Goal: Information Seeking & Learning: Learn about a topic

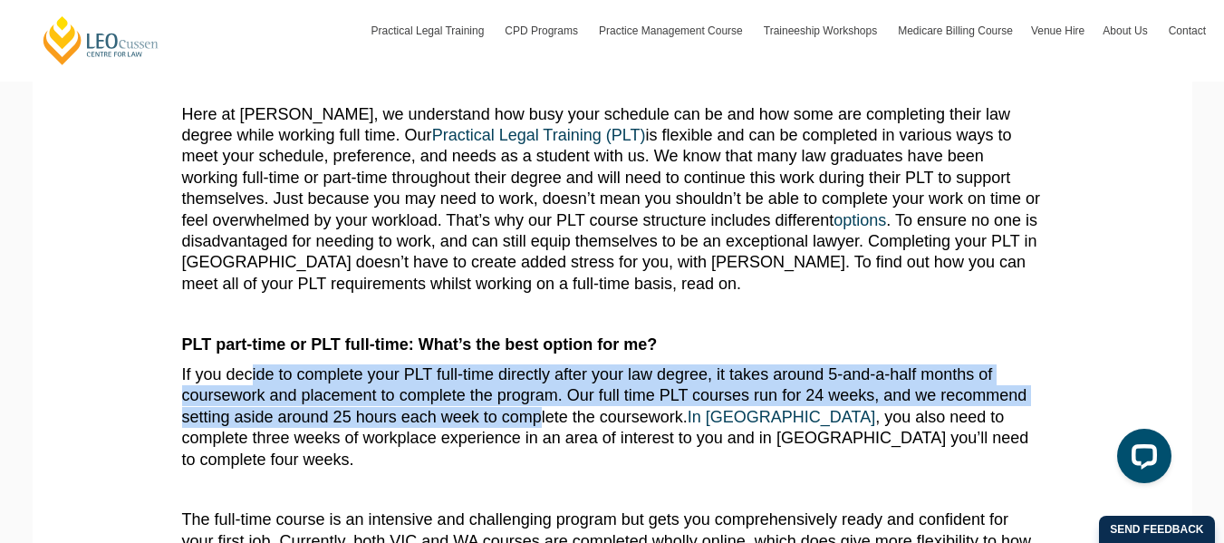
drag, startPoint x: 261, startPoint y: 373, endPoint x: 547, endPoint y: 428, distance: 291.5
click at [546, 428] on p "If you decide to complete your PLT full-time directly after your law degree, it…" at bounding box center [612, 417] width 861 height 106
click at [521, 425] on p "If you decide to complete your PLT full-time directly after your law degree, it…" at bounding box center [612, 417] width 861 height 106
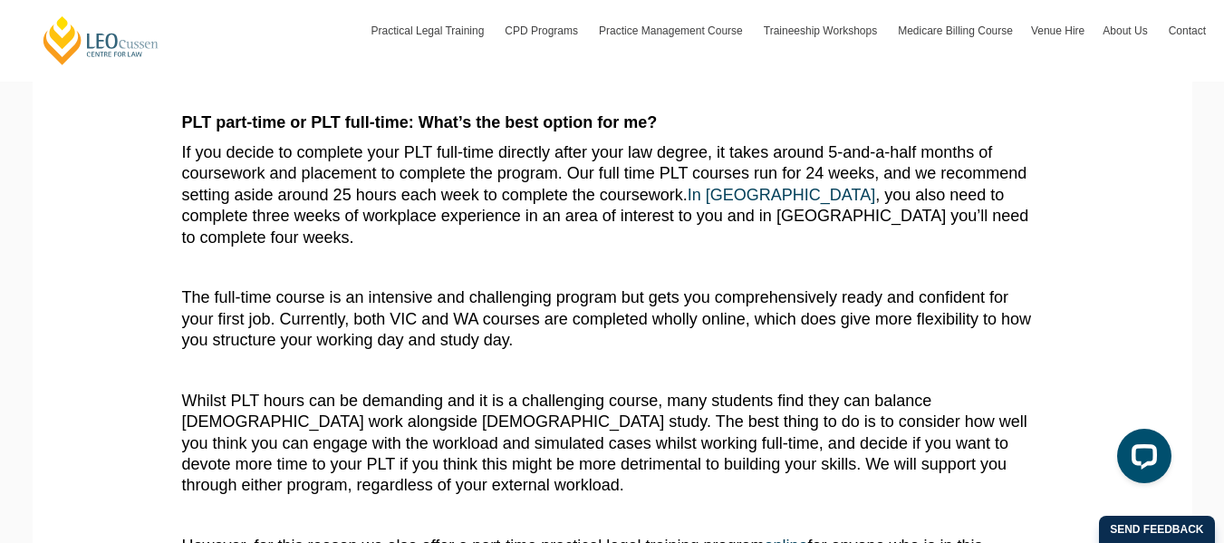
scroll to position [544, 0]
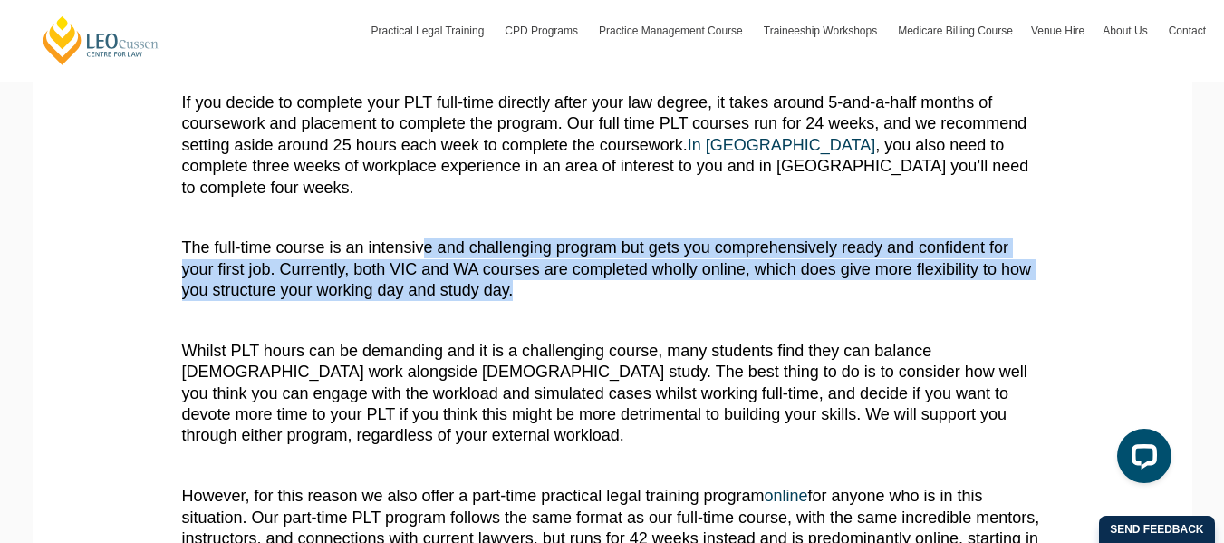
drag, startPoint x: 529, startPoint y: 272, endPoint x: 421, endPoint y: 227, distance: 116.6
click at [421, 237] on p "The full-time course is an intensive and challenging program but gets you compr…" at bounding box center [612, 268] width 861 height 63
click at [505, 270] on p "The full-time course is an intensive and challenging program but gets you compr…" at bounding box center [612, 268] width 861 height 63
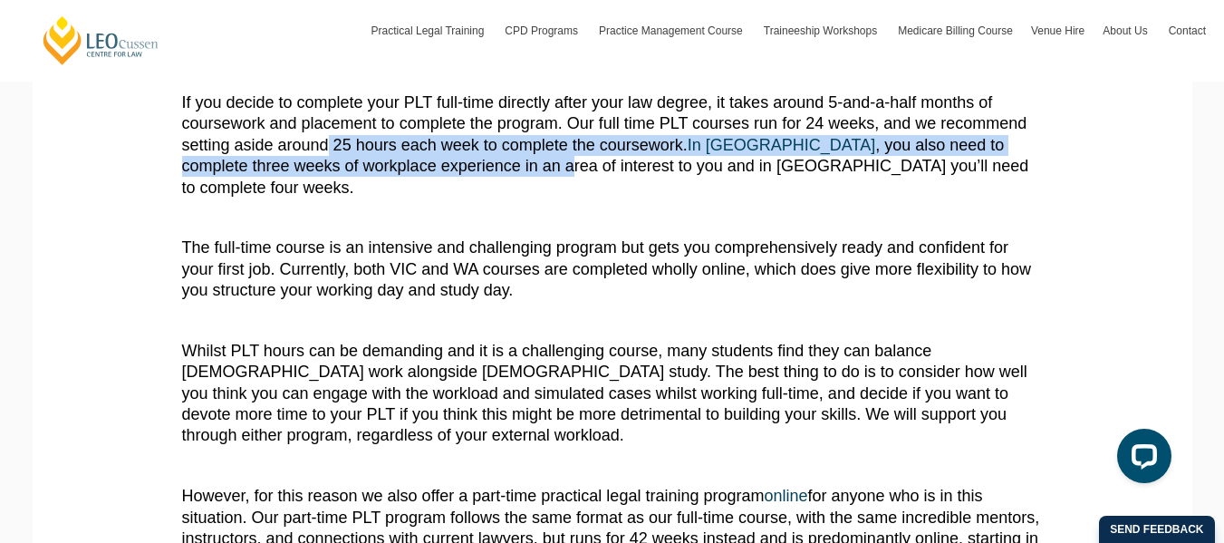
drag, startPoint x: 329, startPoint y: 145, endPoint x: 468, endPoint y: 161, distance: 139.6
click at [466, 161] on p "If you decide to complete your PLT full-time directly after your law degree, it…" at bounding box center [612, 145] width 861 height 106
click at [469, 161] on p "If you decide to complete your PLT full-time directly after your law degree, it…" at bounding box center [612, 145] width 861 height 106
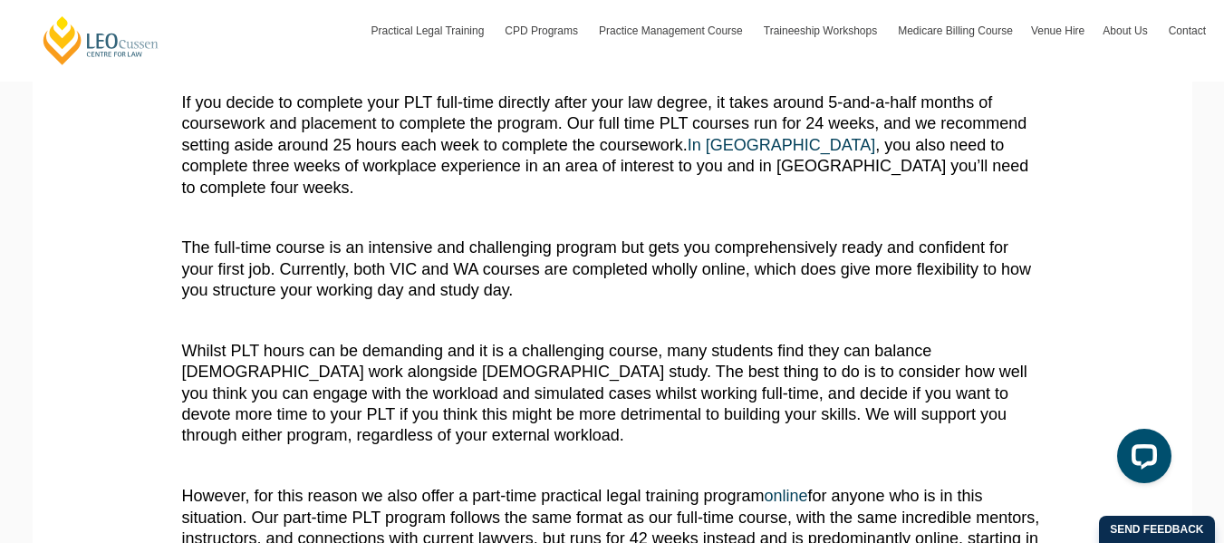
scroll to position [725, 0]
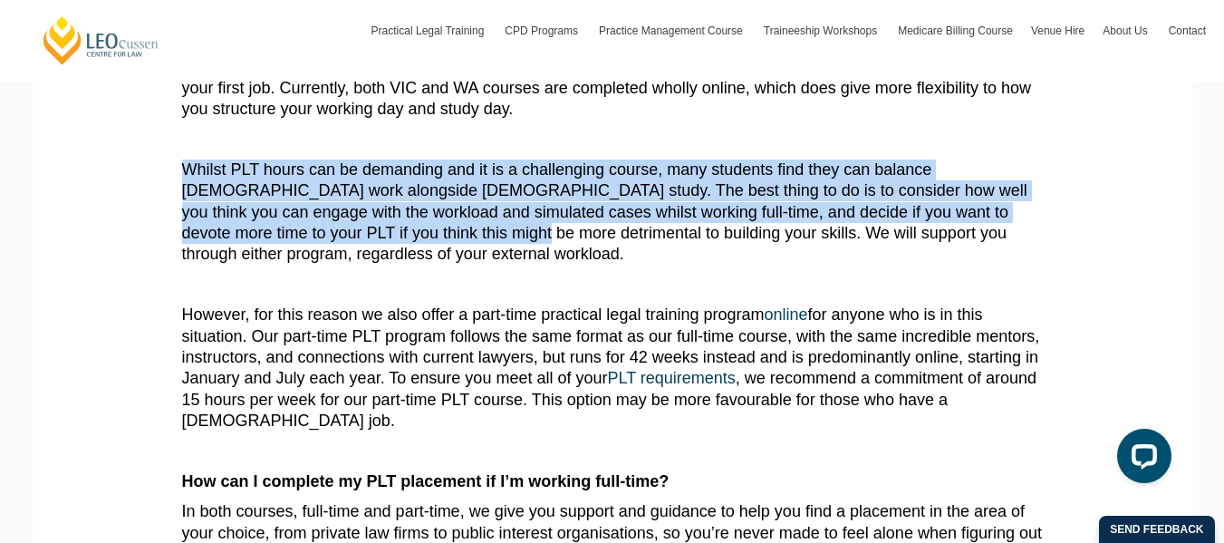
drag, startPoint x: 179, startPoint y: 148, endPoint x: 317, endPoint y: 226, distance: 159.0
click at [316, 226] on section "Here at Leo Cussen, we understand how busy your schedule can be and how some ar…" at bounding box center [612, 299] width 1133 height 1405
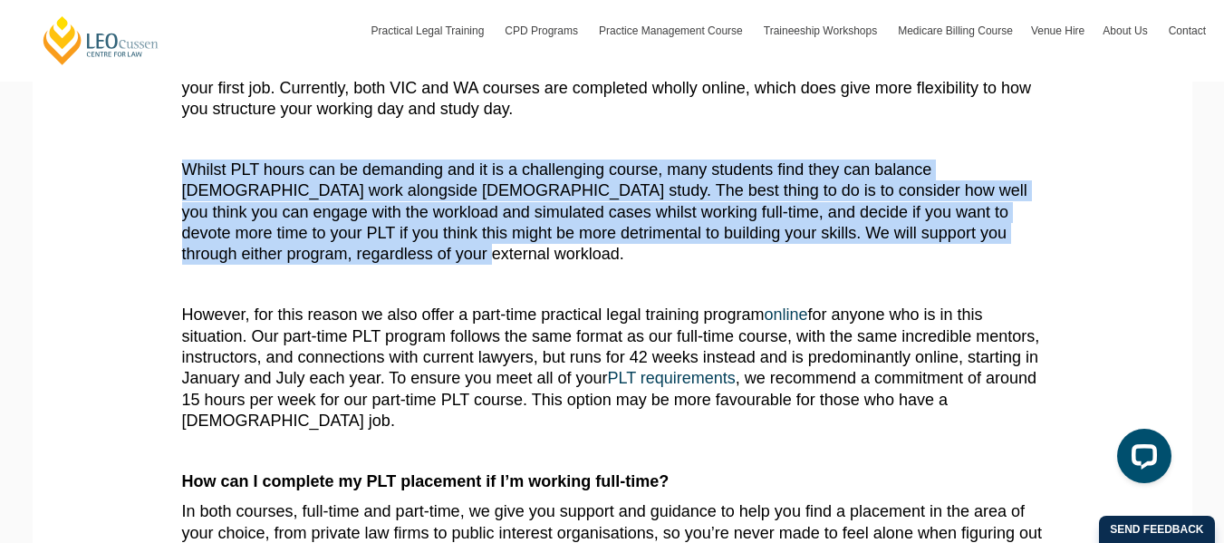
click at [316, 226] on p "Whilst PLT hours can be demanding and it is a challenging course, many students…" at bounding box center [612, 212] width 861 height 106
drag, startPoint x: 264, startPoint y: 228, endPoint x: 227, endPoint y: 151, distance: 85.5
click at [227, 159] on p "Whilst PLT hours can be demanding and it is a challenging course, many students…" at bounding box center [612, 212] width 861 height 106
click at [321, 219] on p "Whilst PLT hours can be demanding and it is a challenging course, many students…" at bounding box center [612, 212] width 861 height 106
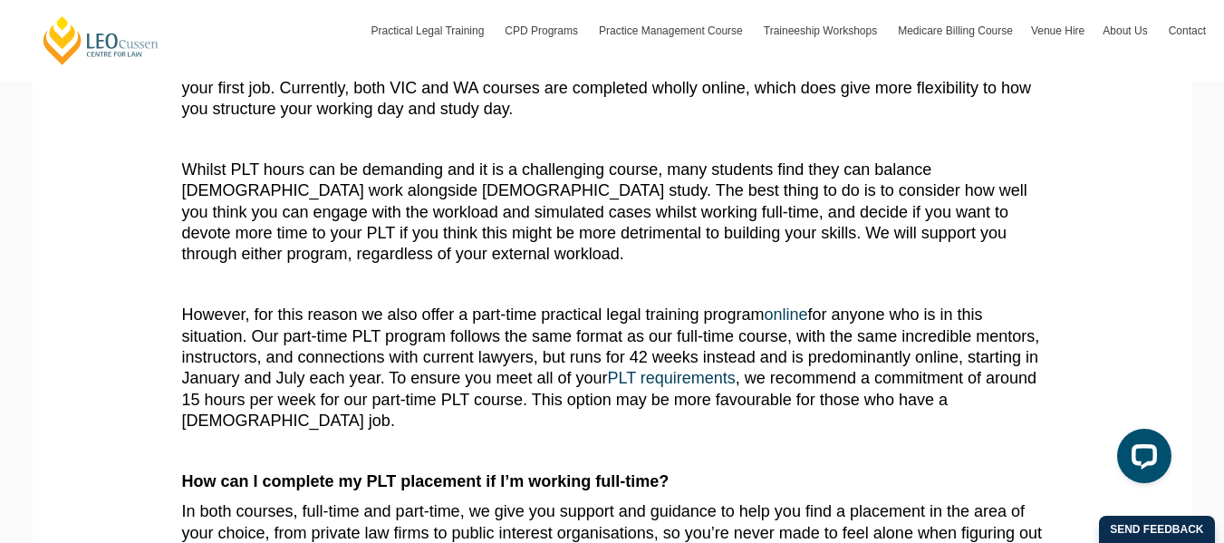
scroll to position [816, 0]
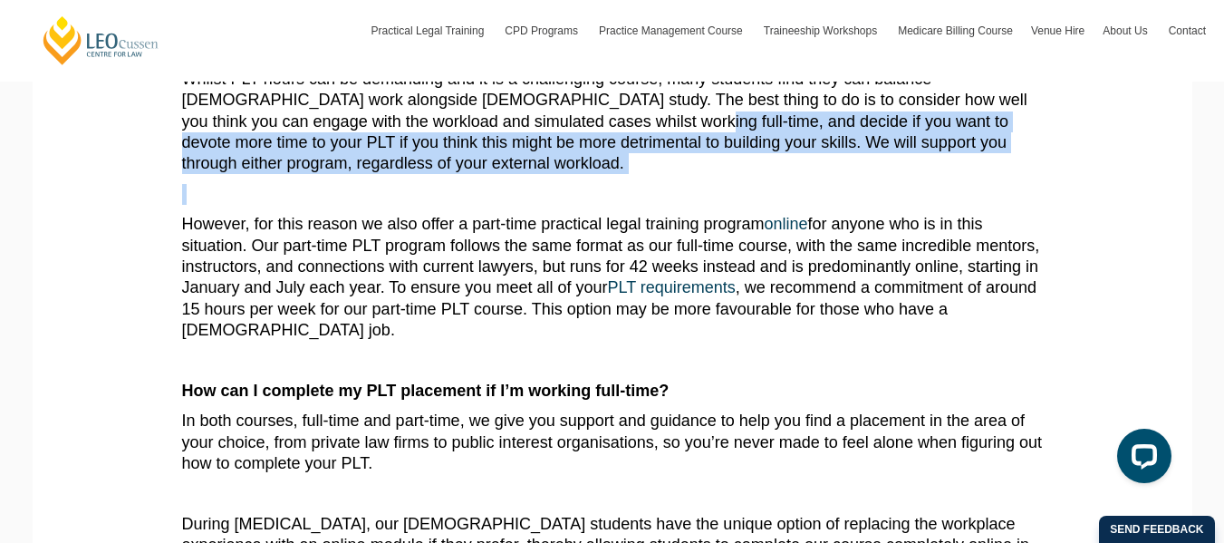
drag, startPoint x: 503, startPoint y: 100, endPoint x: 634, endPoint y: 165, distance: 146.7
click at [634, 165] on article "Here at Leo Cussen, we understand how busy your schedule can be and how some ar…" at bounding box center [612, 203] width 861 height 1287
click at [627, 163] on article "Here at Leo Cussen, we understand how busy your schedule can be and how some ar…" at bounding box center [612, 203] width 861 height 1287
click at [377, 157] on article "Here at Leo Cussen, we understand how busy your schedule can be and how some ar…" at bounding box center [612, 203] width 861 height 1287
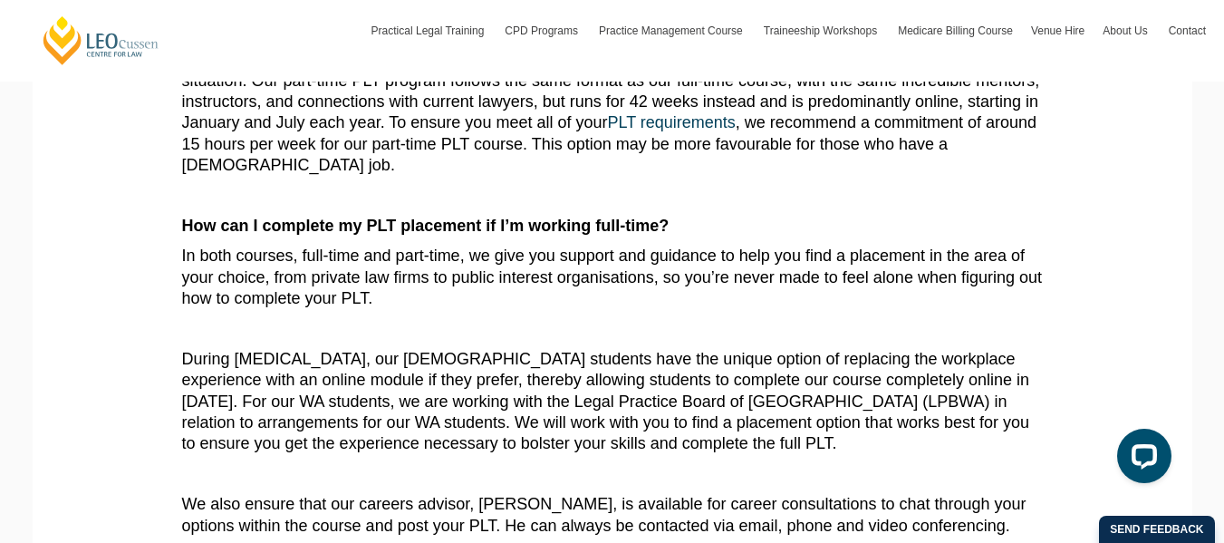
scroll to position [997, 0]
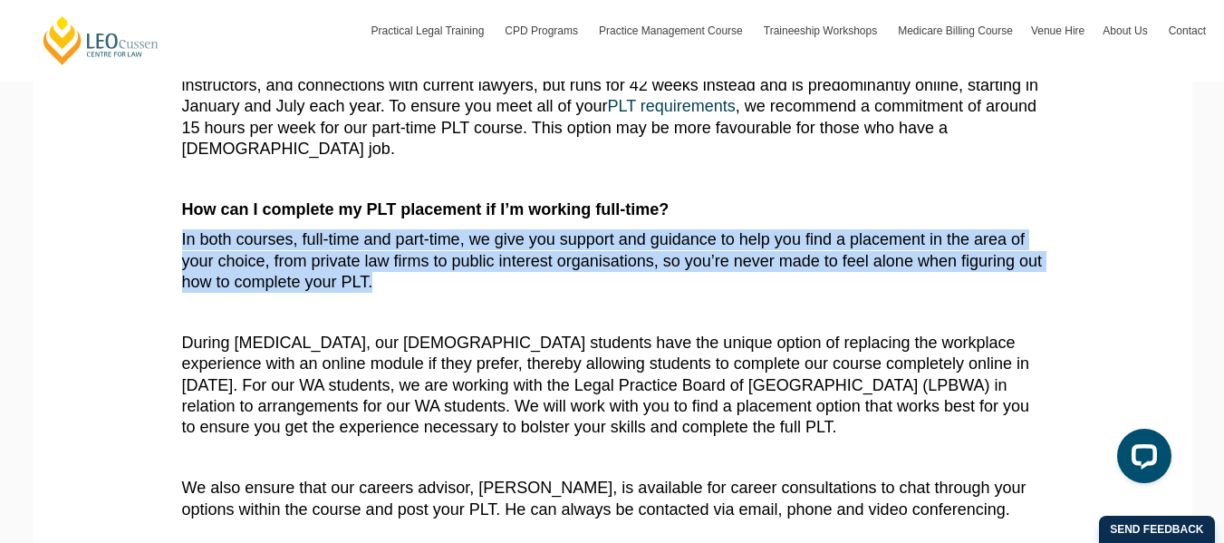
drag, startPoint x: 205, startPoint y: 208, endPoint x: 394, endPoint y: 241, distance: 192.3
click at [394, 241] on p "In both courses, full-time and part-time, we give you support and guidance to h…" at bounding box center [612, 260] width 861 height 63
click at [395, 241] on p "In both courses, full-time and part-time, we give you support and guidance to h…" at bounding box center [612, 260] width 861 height 63
